Goal: Information Seeking & Learning: Learn about a topic

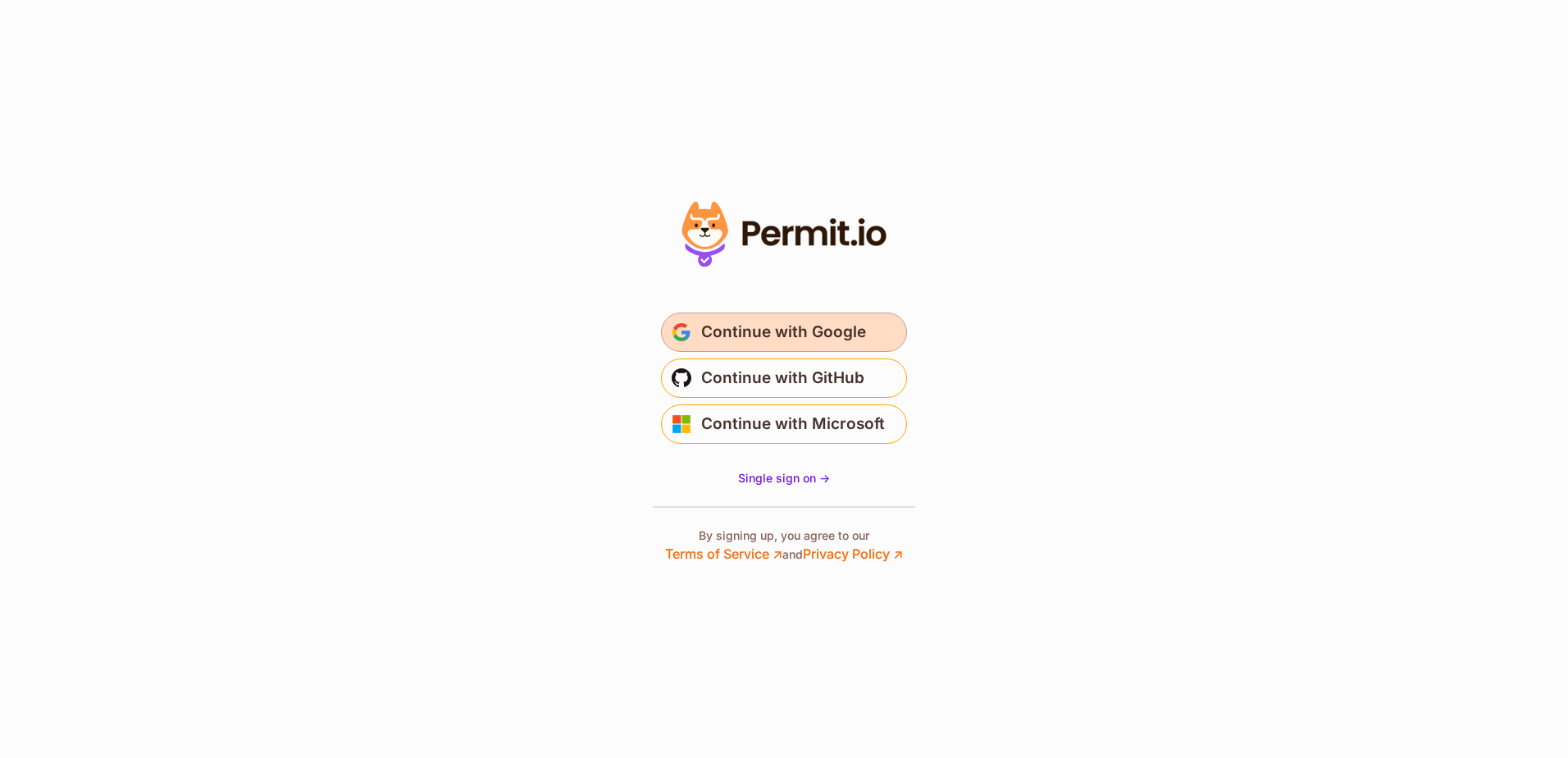
click at [788, 329] on span "Continue with Google" at bounding box center [784, 331] width 165 height 26
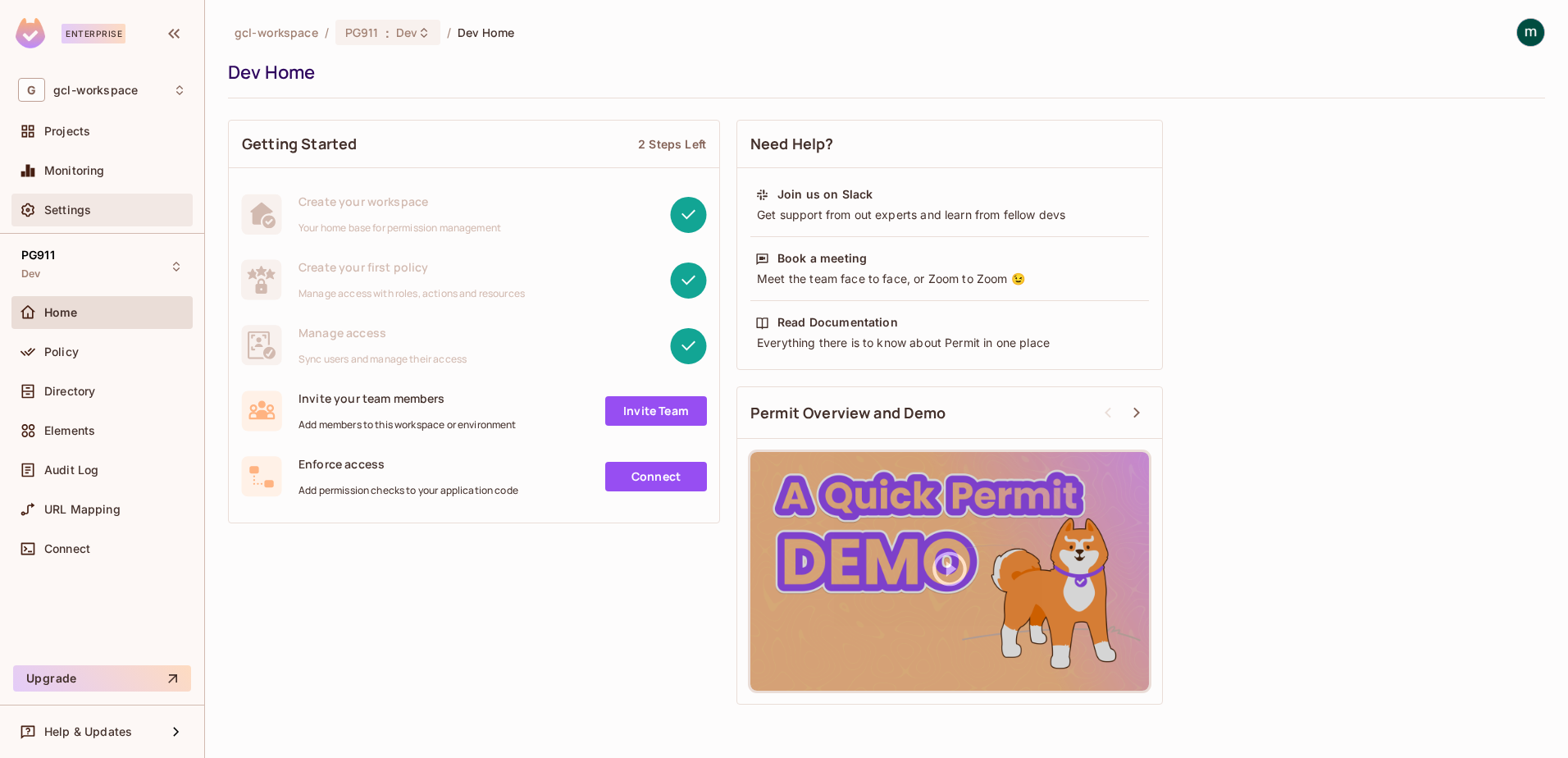
click at [63, 206] on span "Settings" at bounding box center [67, 209] width 47 height 13
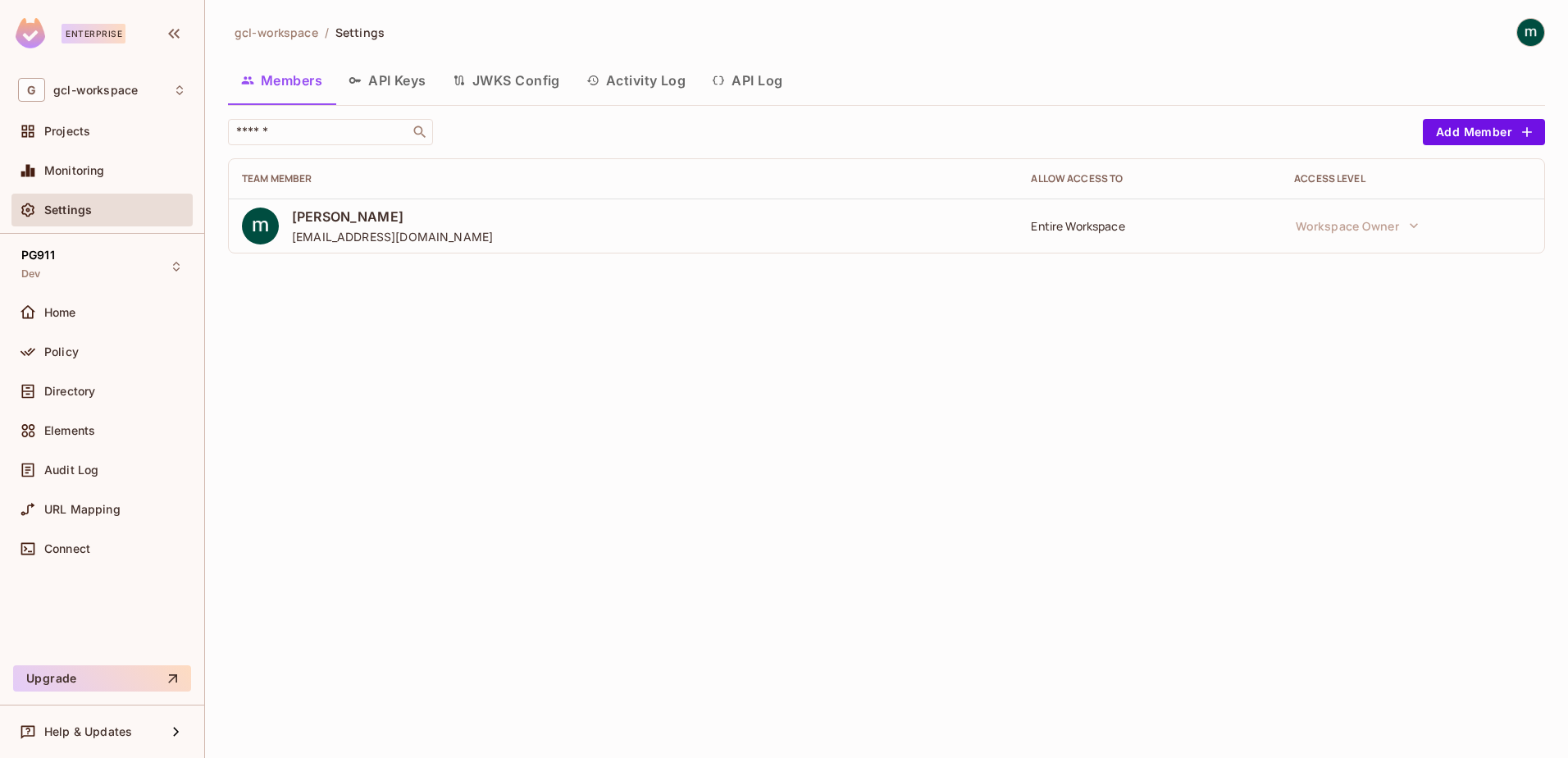
drag, startPoint x: 743, startPoint y: 81, endPoint x: 730, endPoint y: 92, distance: 17.0
click at [743, 82] on button "API Log" at bounding box center [747, 80] width 97 height 41
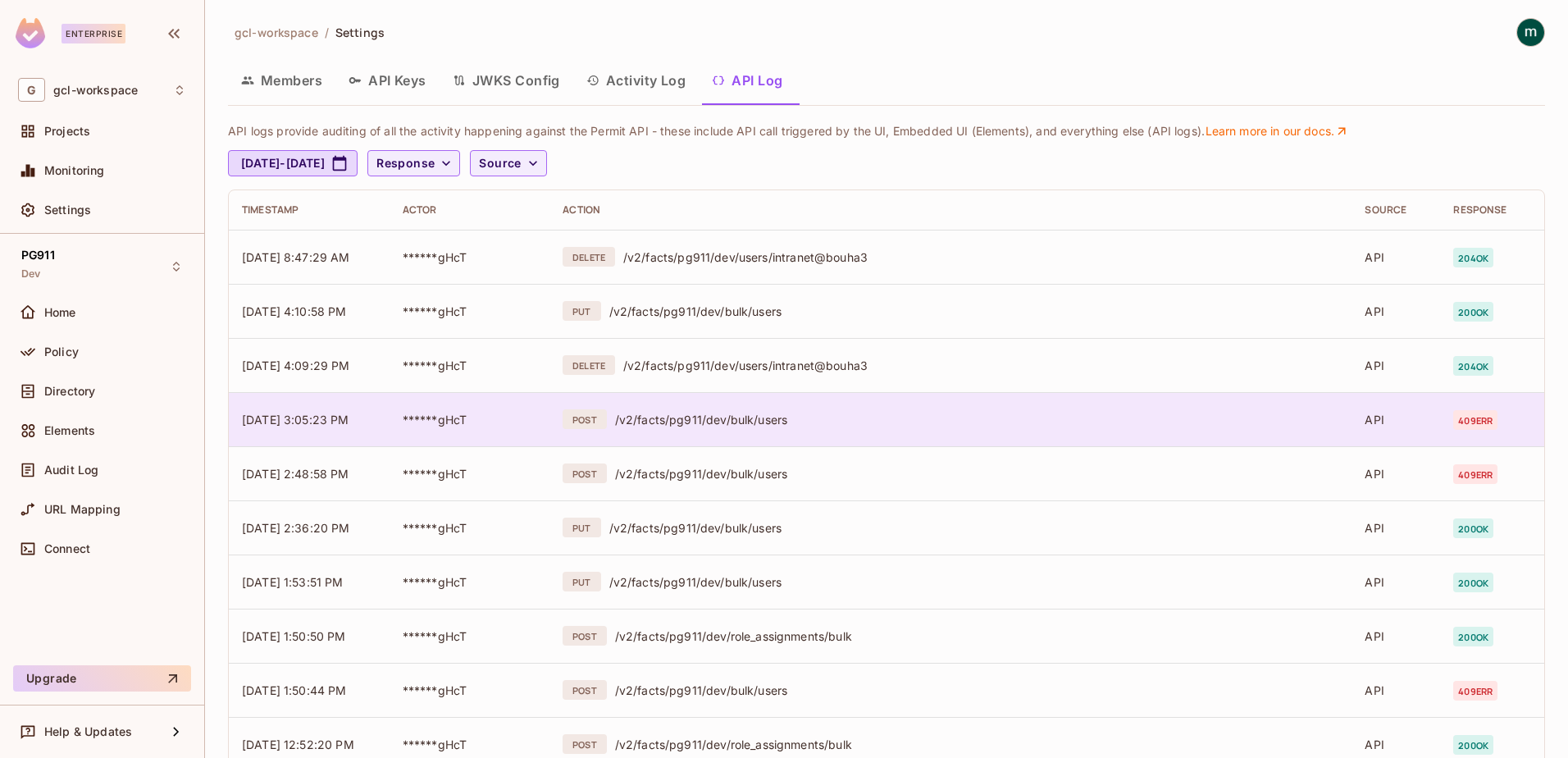
click at [684, 414] on div "/v2/facts/pg911/dev/bulk/users" at bounding box center [977, 419] width 724 height 15
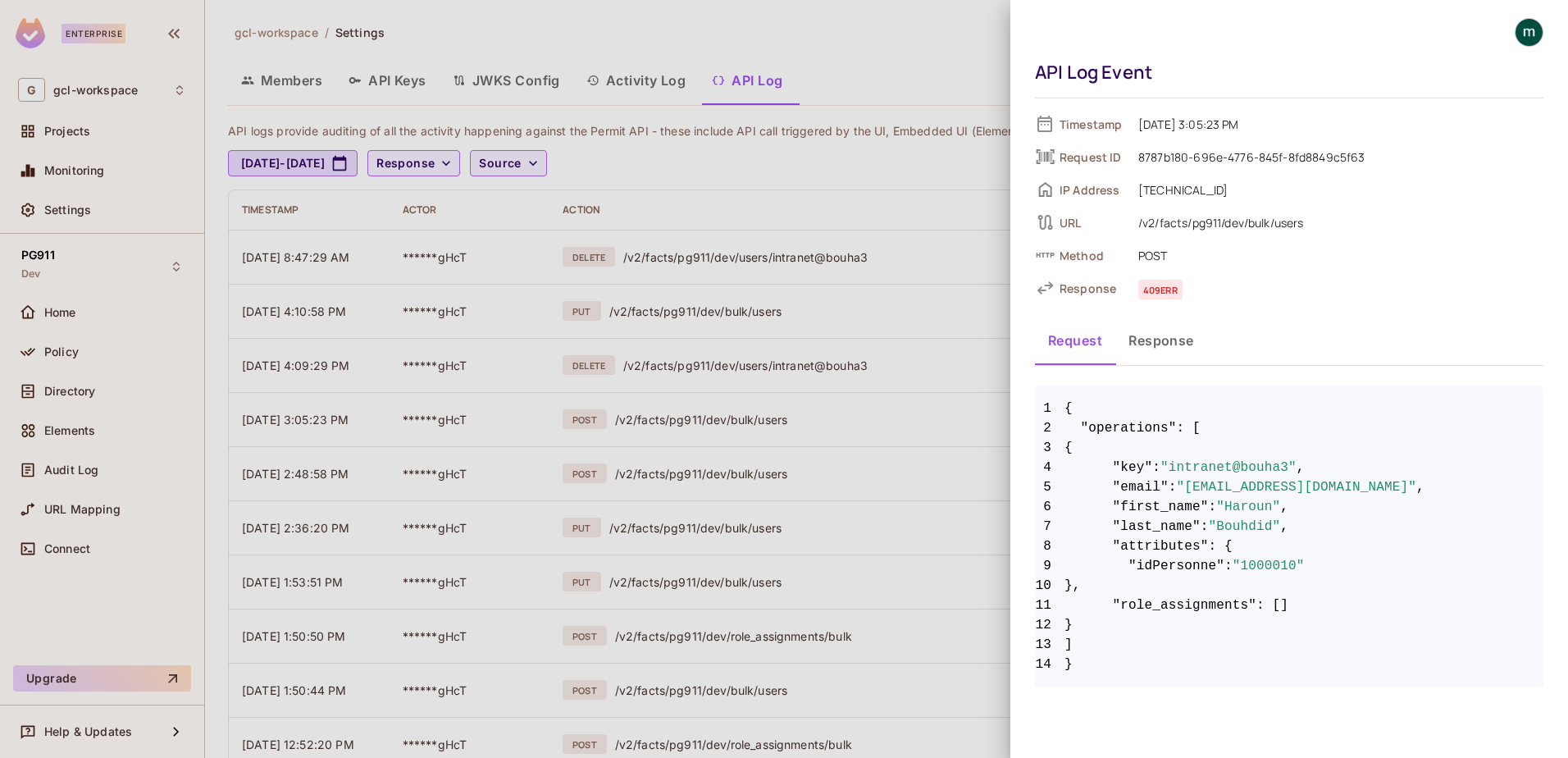
click at [1159, 333] on button "Response" at bounding box center [1161, 340] width 92 height 41
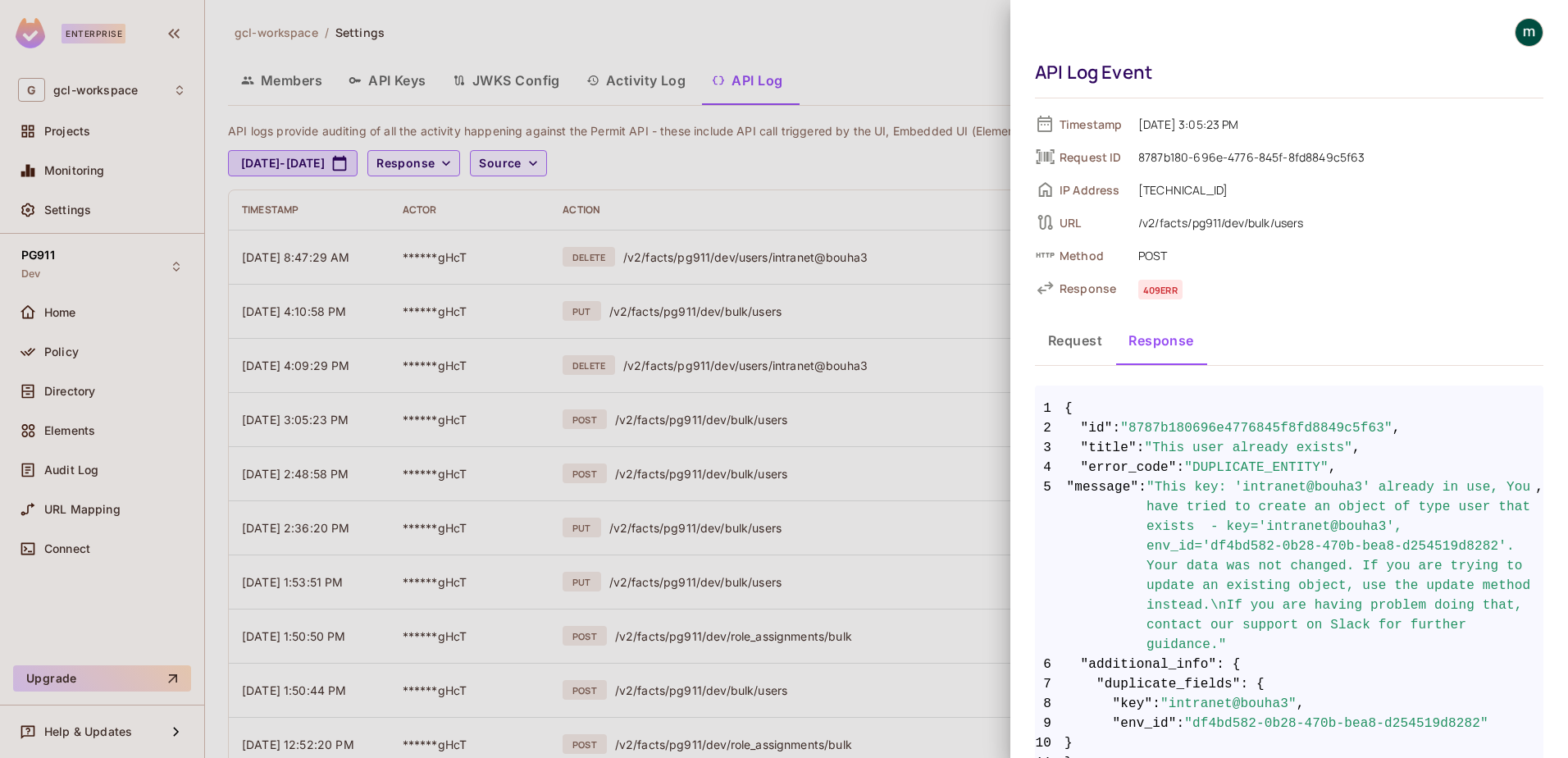
click at [1075, 343] on button "Request" at bounding box center [1075, 340] width 81 height 41
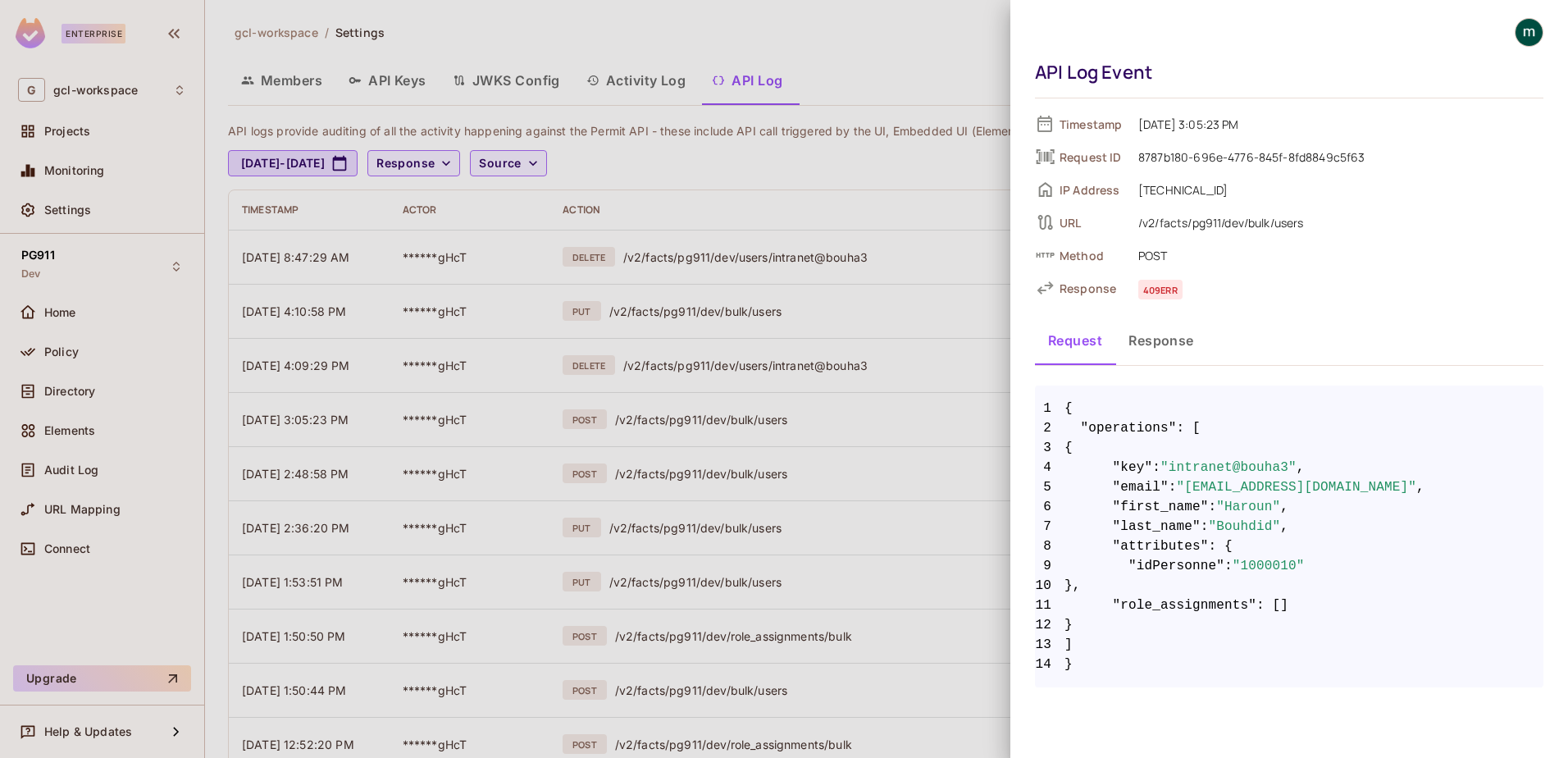
drag, startPoint x: 909, startPoint y: 65, endPoint x: 1115, endPoint y: 19, distance: 211.1
click at [921, 65] on div at bounding box center [784, 379] width 1568 height 758
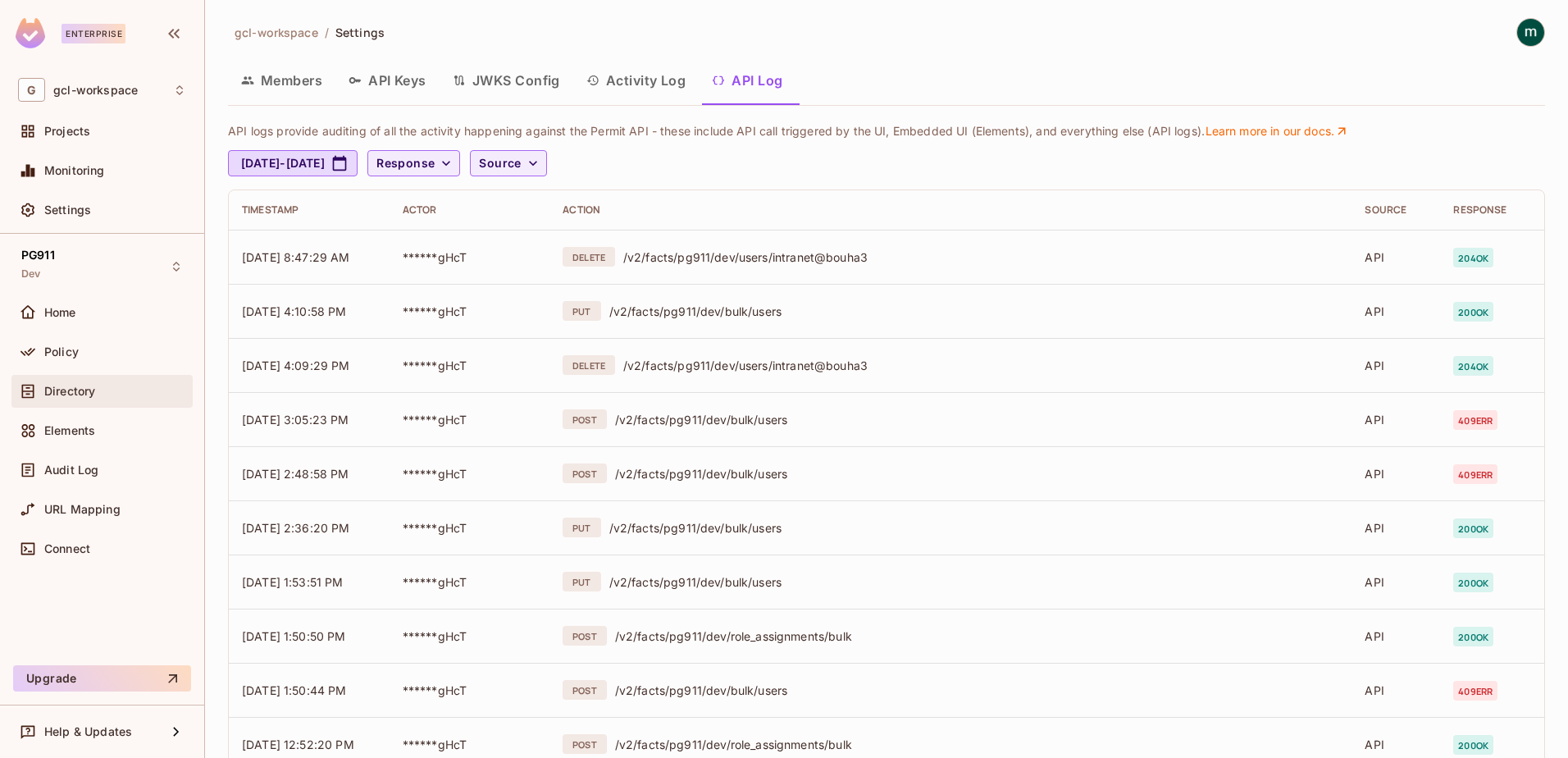
click at [57, 390] on span "Directory" at bounding box center [70, 391] width 51 height 13
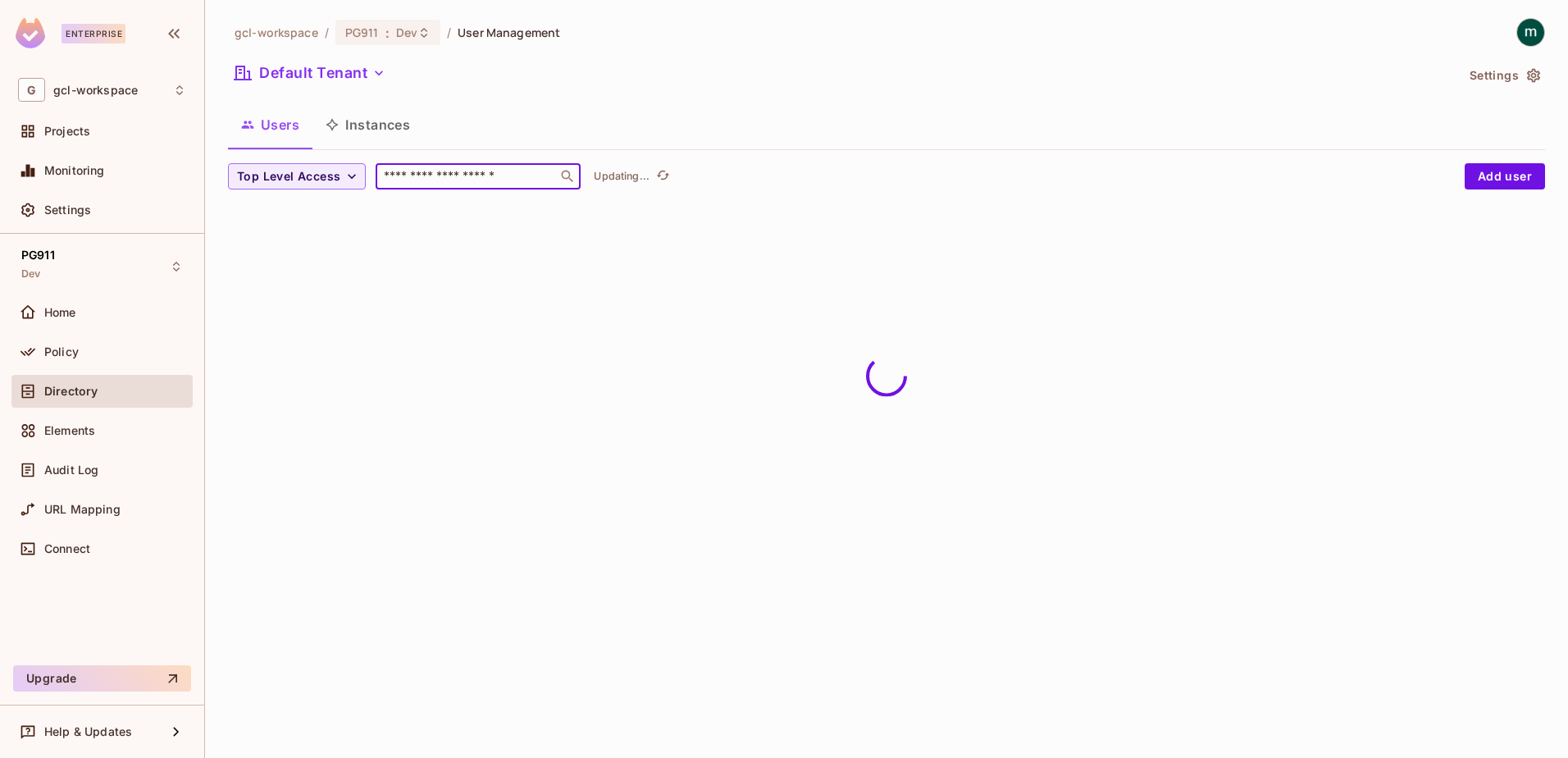
click at [447, 174] on input "text" at bounding box center [467, 176] width 173 height 16
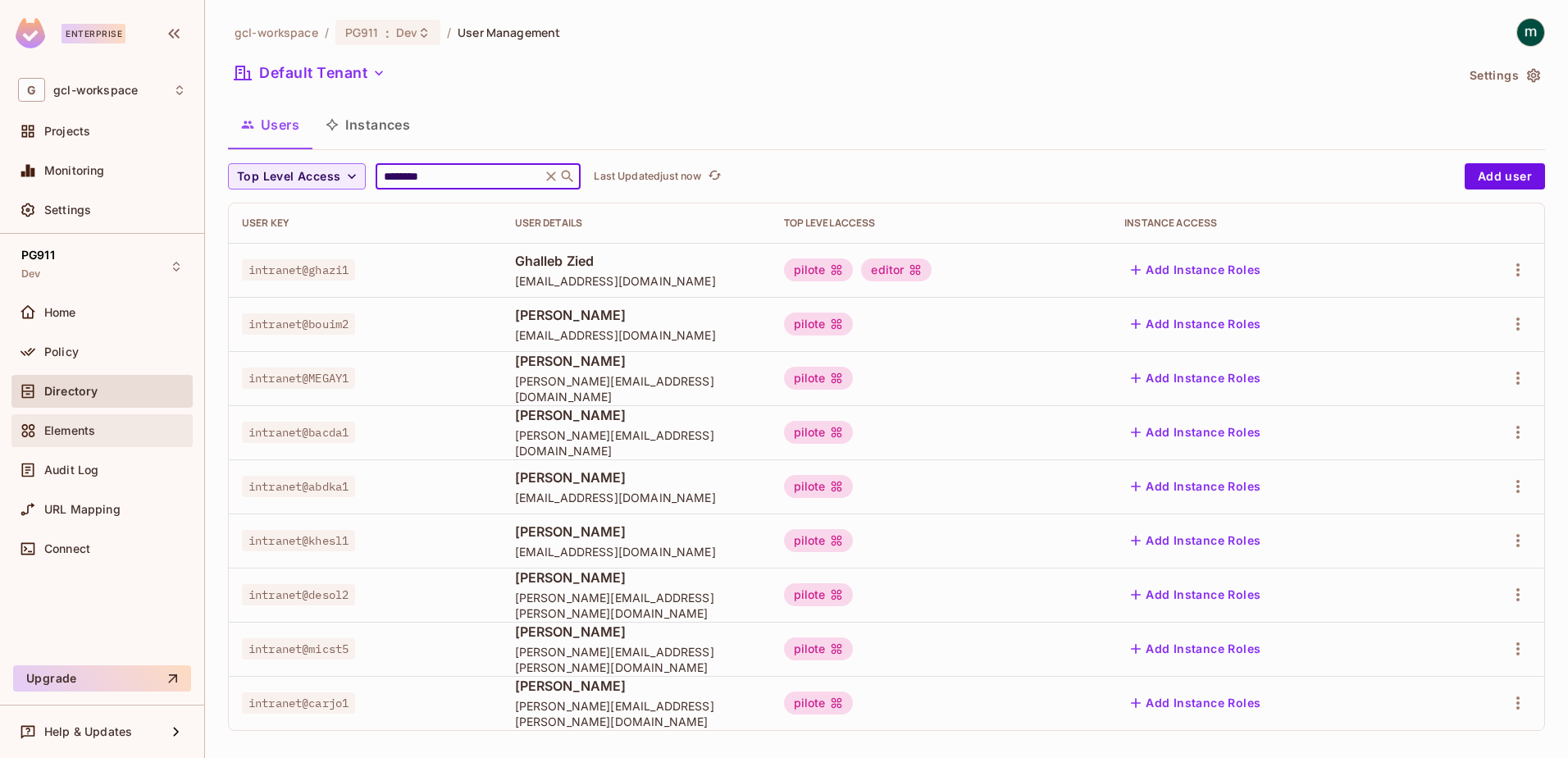
type input "********"
